Goal: Transaction & Acquisition: Subscribe to service/newsletter

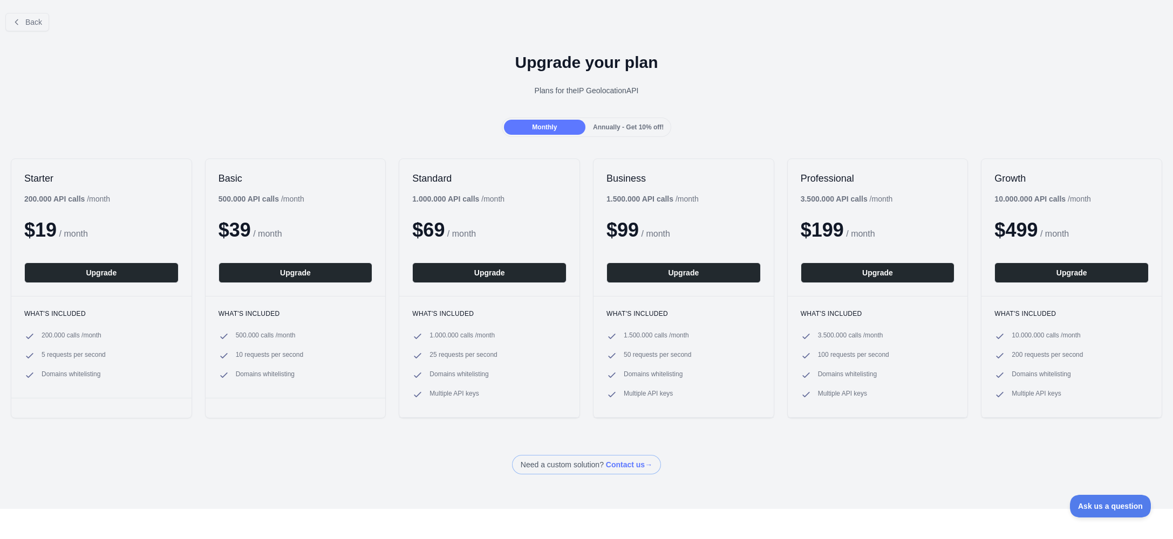
click at [220, 197] on div at bounding box center [586, 269] width 1173 height 539
drag, startPoint x: 220, startPoint y: 197, endPoint x: 282, endPoint y: 195, distance: 62.1
click at [282, 195] on div "500.000 API calls / month" at bounding box center [261, 199] width 86 height 11
click at [332, 119] on div "Monthly Annually - Get 10% off!" at bounding box center [586, 127] width 1173 height 19
click at [236, 352] on span "10 requests per second" at bounding box center [269, 356] width 67 height 11
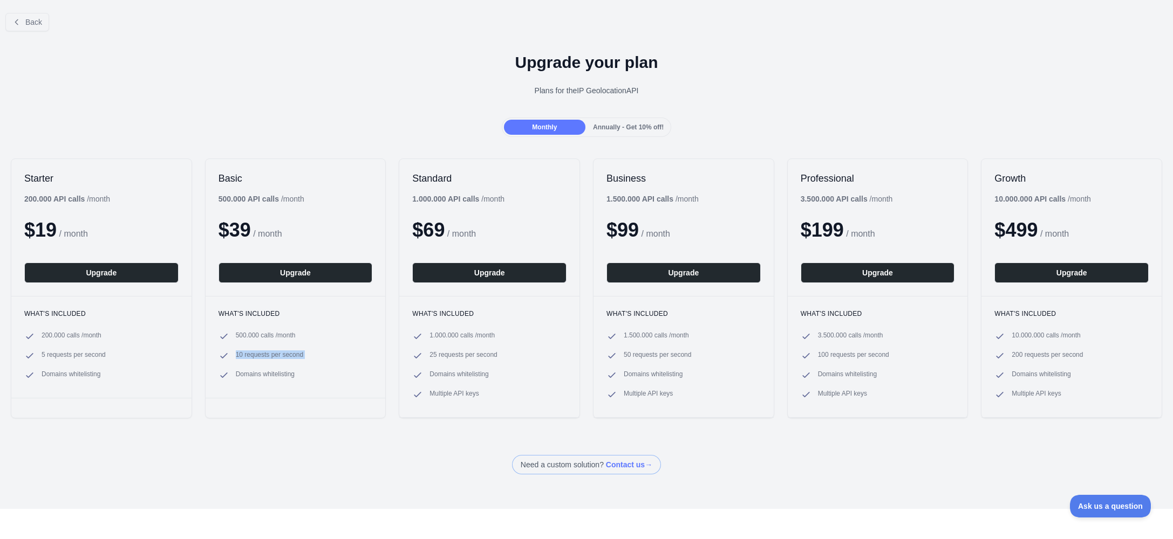
drag, startPoint x: 240, startPoint y: 353, endPoint x: 325, endPoint y: 351, distance: 84.7
click at [325, 351] on li "10 requests per second" at bounding box center [295, 356] width 154 height 11
click at [629, 127] on span "Annually - Get 10% off!" at bounding box center [628, 128] width 71 height 8
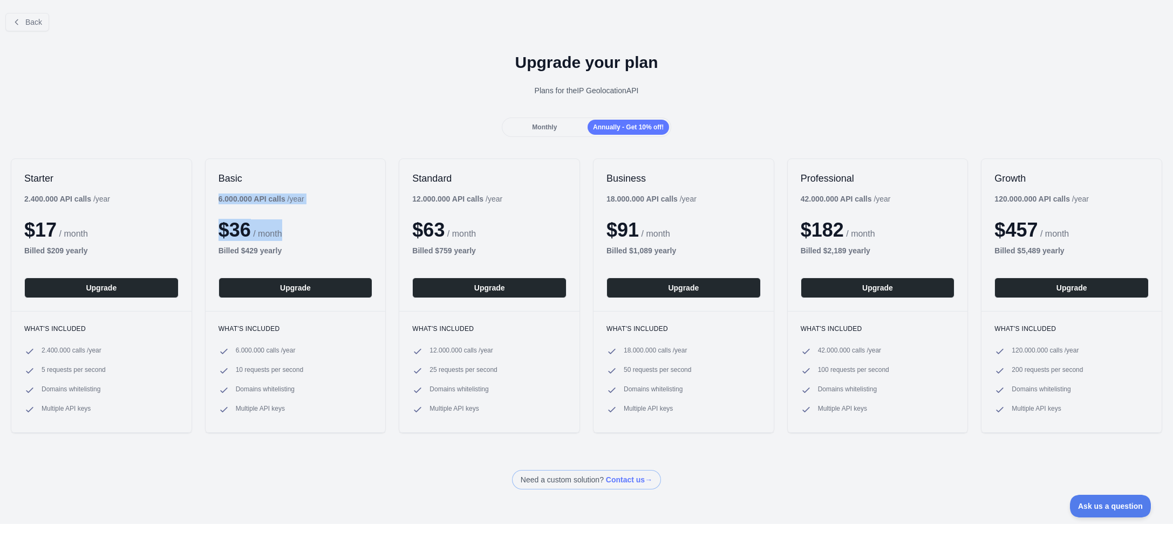
drag, startPoint x: 218, startPoint y: 198, endPoint x: 314, endPoint y: 196, distance: 96.0
click at [314, 196] on div "Basic 6.000.000 API calls / year $ 36 / month Billed $ 429 yearly Upgrade" at bounding box center [295, 235] width 180 height 152
drag, startPoint x: 217, startPoint y: 200, endPoint x: 314, endPoint y: 197, distance: 97.1
click at [314, 197] on div "Basic 6.000.000 API calls / year $ 36 / month Billed $ 429 yearly Upgrade" at bounding box center [295, 235] width 180 height 152
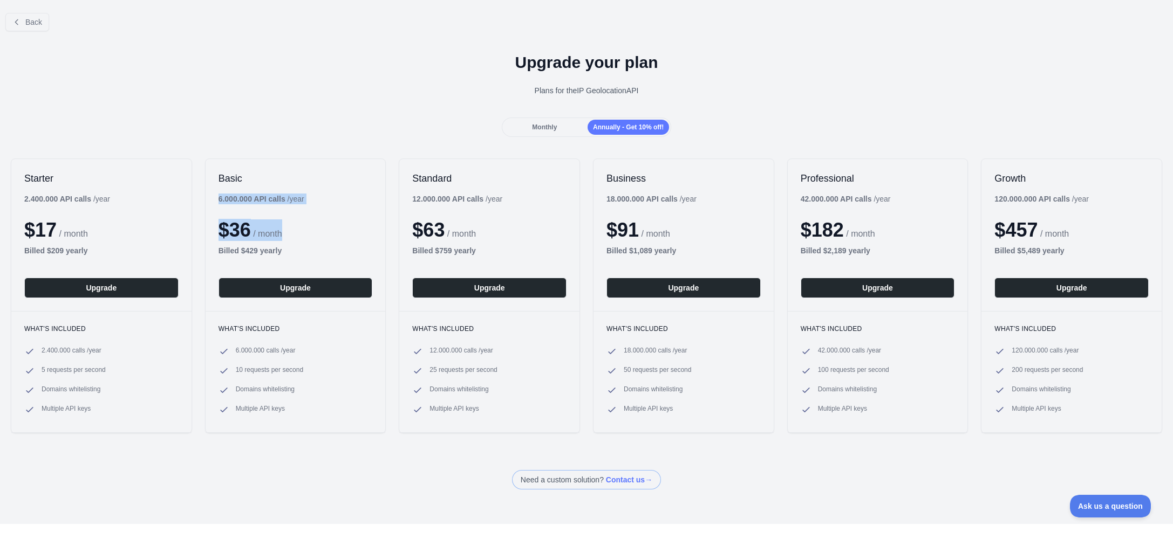
click at [314, 197] on div "Basic 6.000.000 API calls / year $ 36 / month Billed $ 429 yearly Upgrade" at bounding box center [295, 235] width 180 height 152
click at [334, 292] on button "Upgrade" at bounding box center [295, 288] width 154 height 20
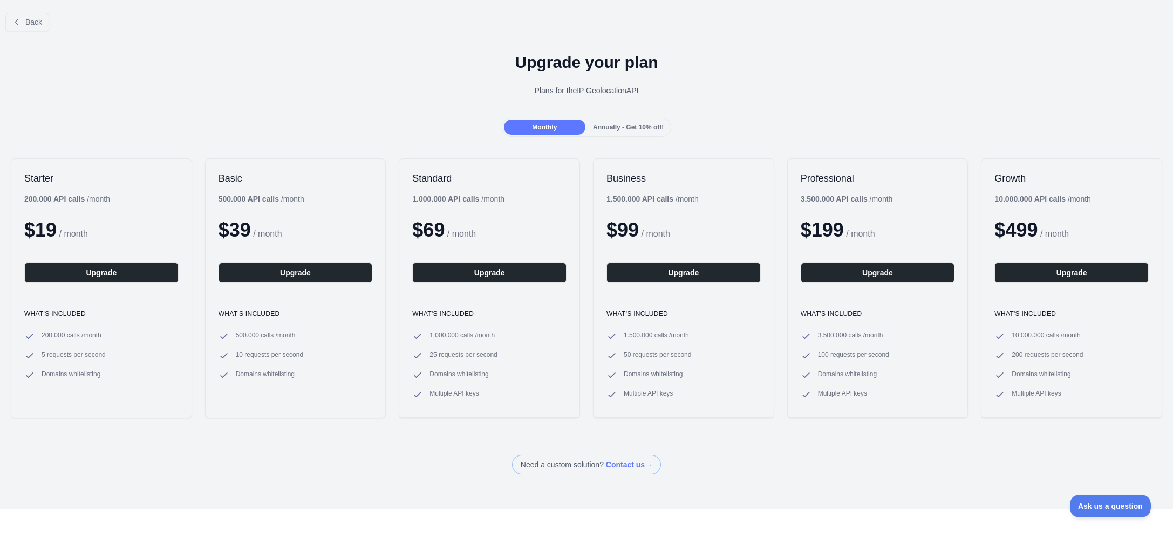
click at [628, 126] on div at bounding box center [586, 269] width 1173 height 539
click at [618, 128] on span "Annually - Get 10% off!" at bounding box center [628, 128] width 71 height 8
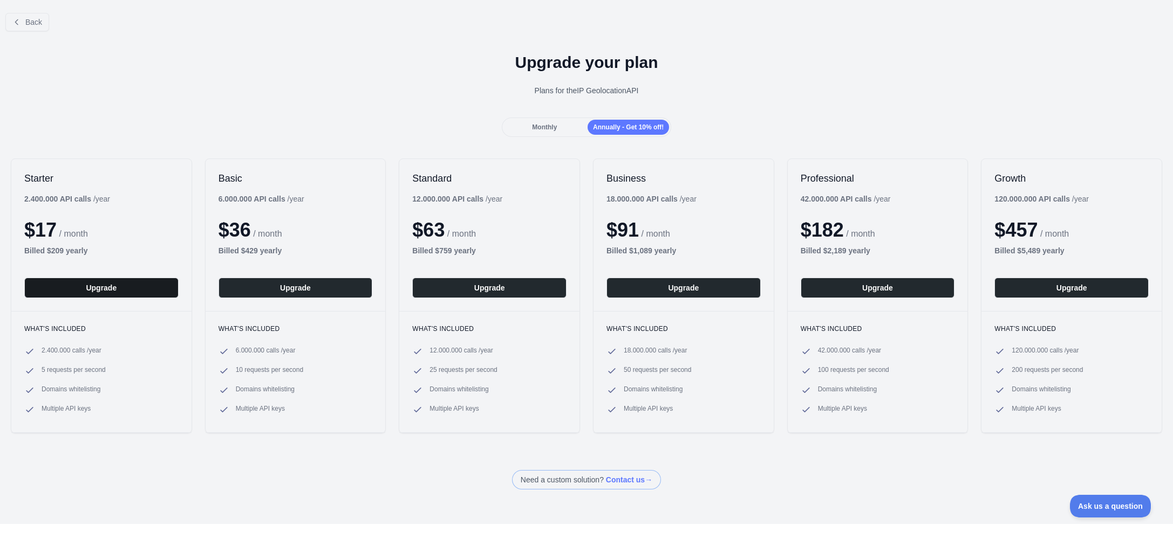
click at [98, 290] on button "Upgrade" at bounding box center [101, 288] width 154 height 20
